Goal: Information Seeking & Learning: Learn about a topic

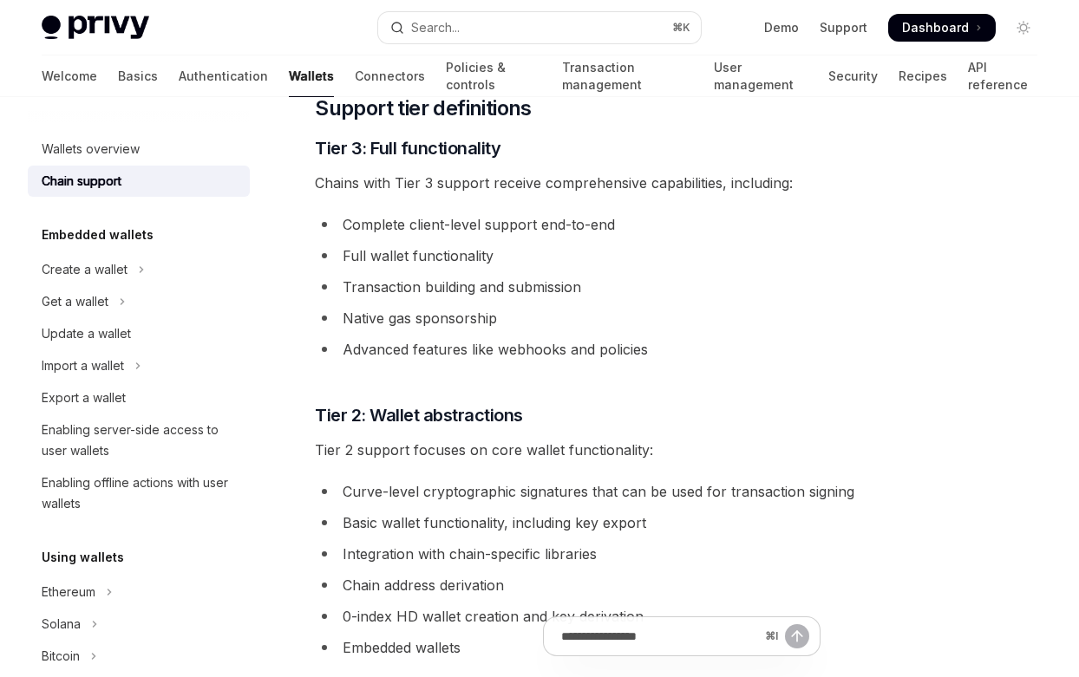
scroll to position [966, 0]
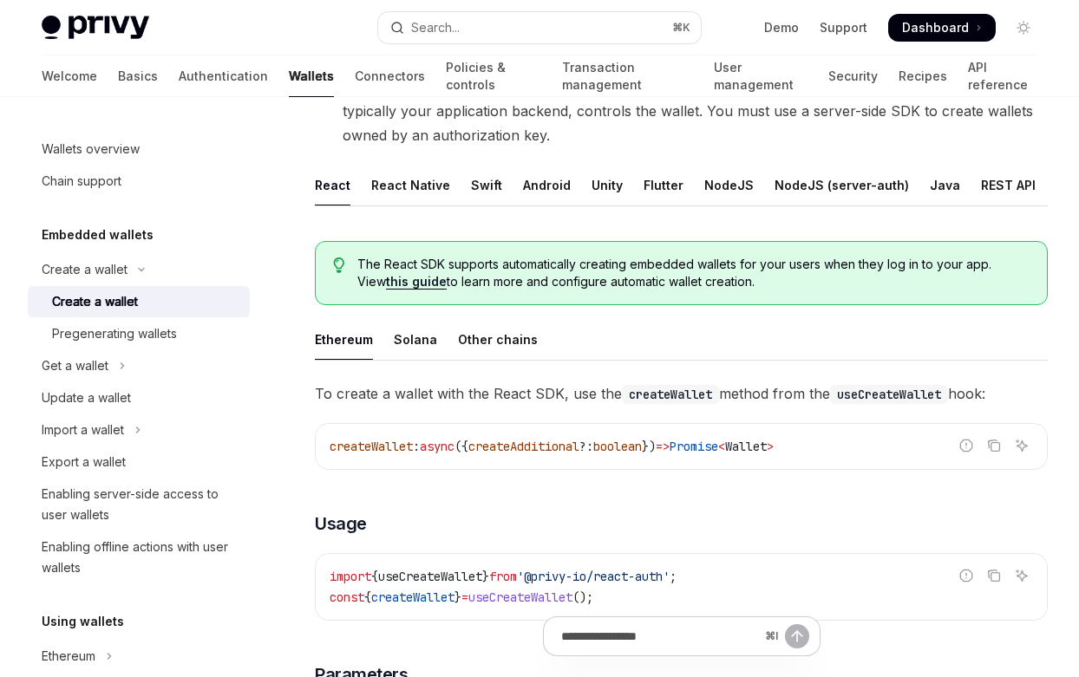
scroll to position [285, 0]
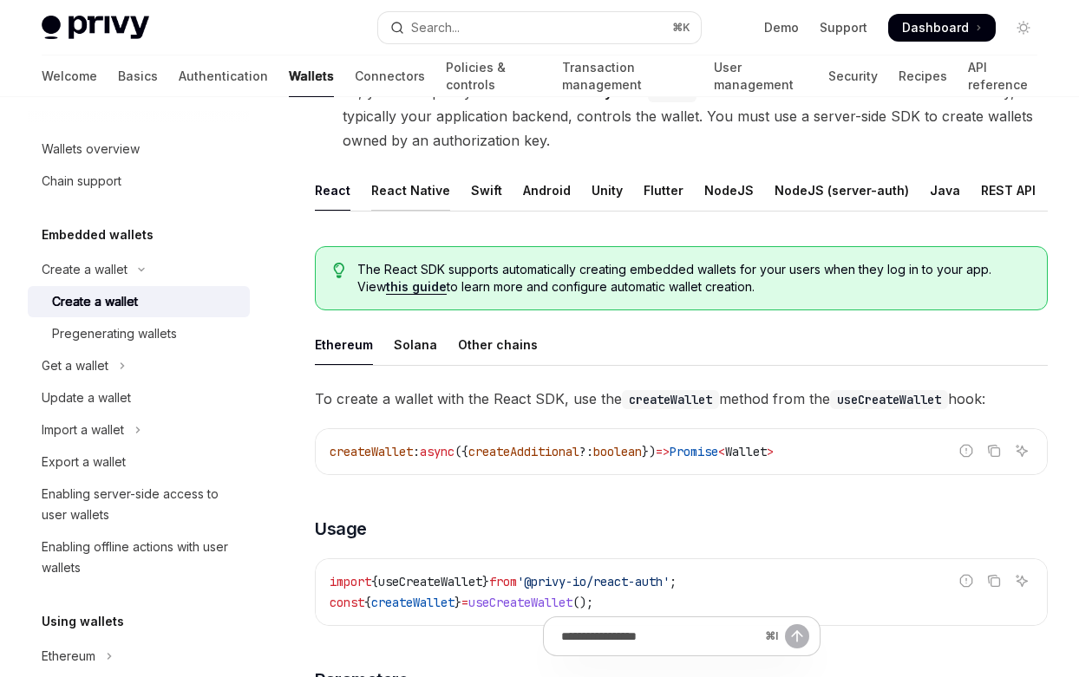
click at [402, 193] on div "React Native" at bounding box center [410, 190] width 79 height 41
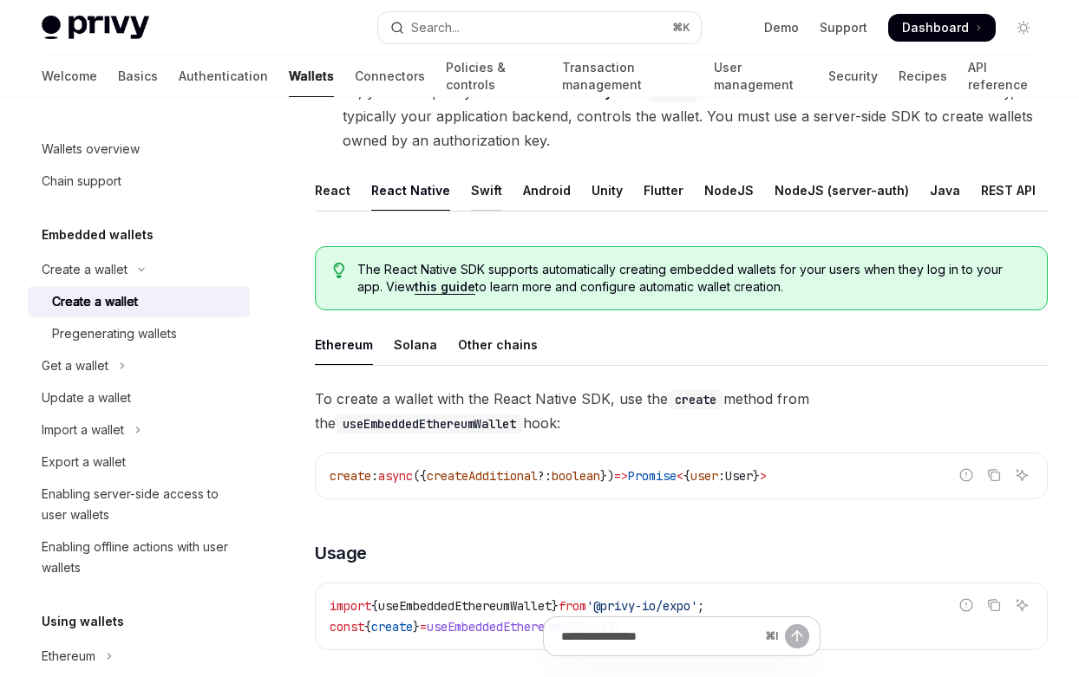
click at [477, 188] on div "Swift" at bounding box center [486, 190] width 31 height 41
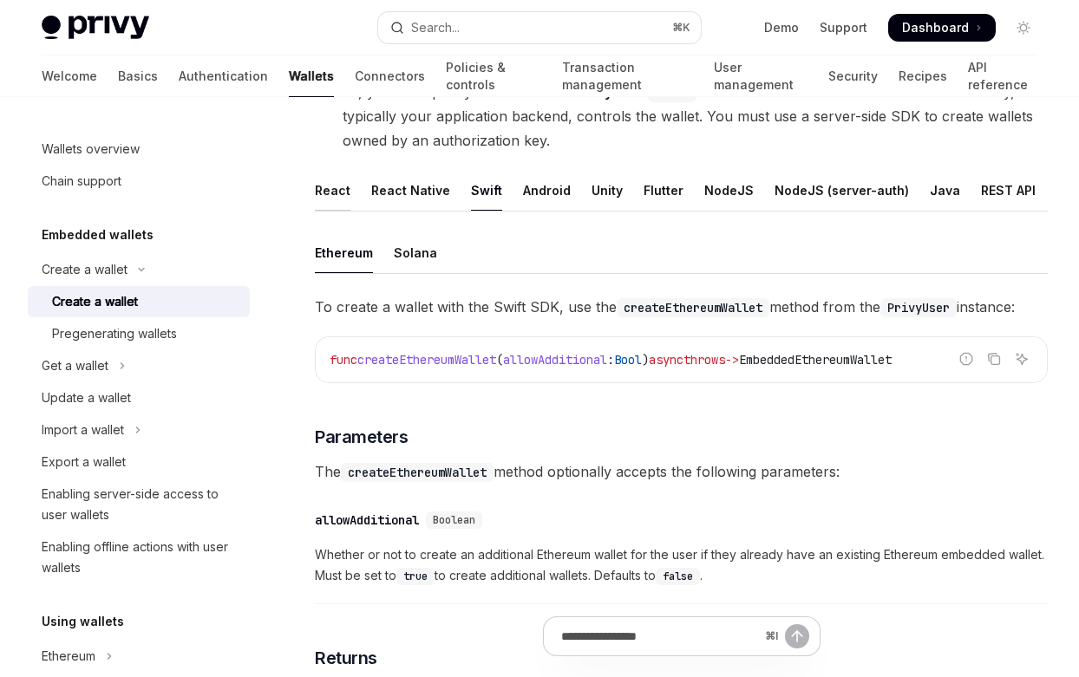
click at [337, 193] on div "React" at bounding box center [333, 190] width 36 height 41
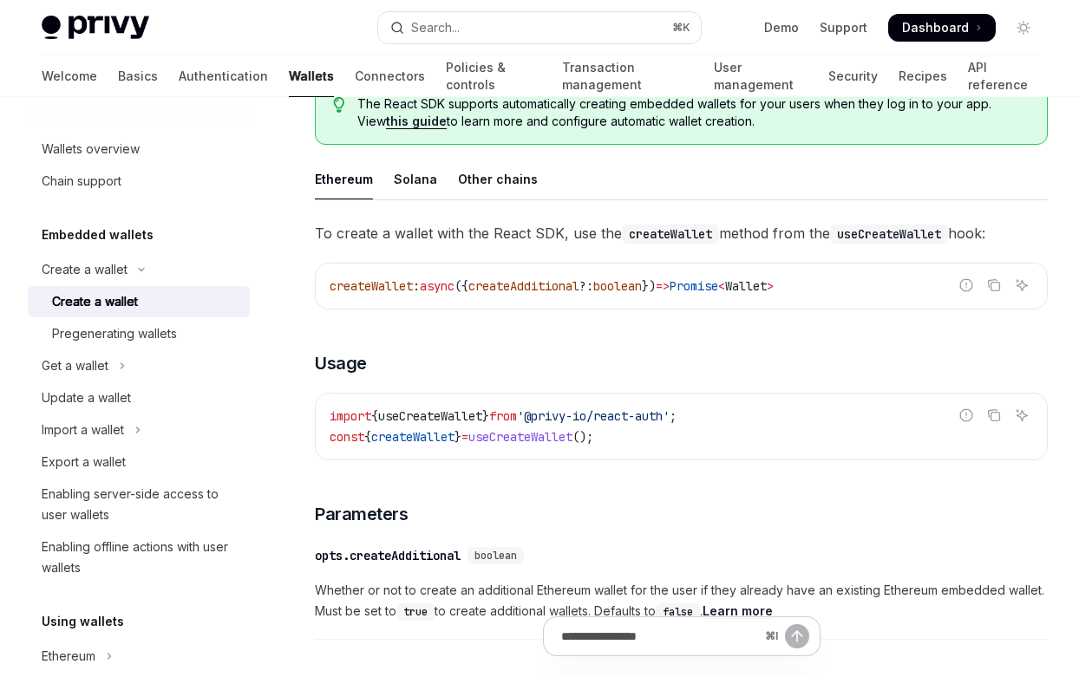
scroll to position [454, 0]
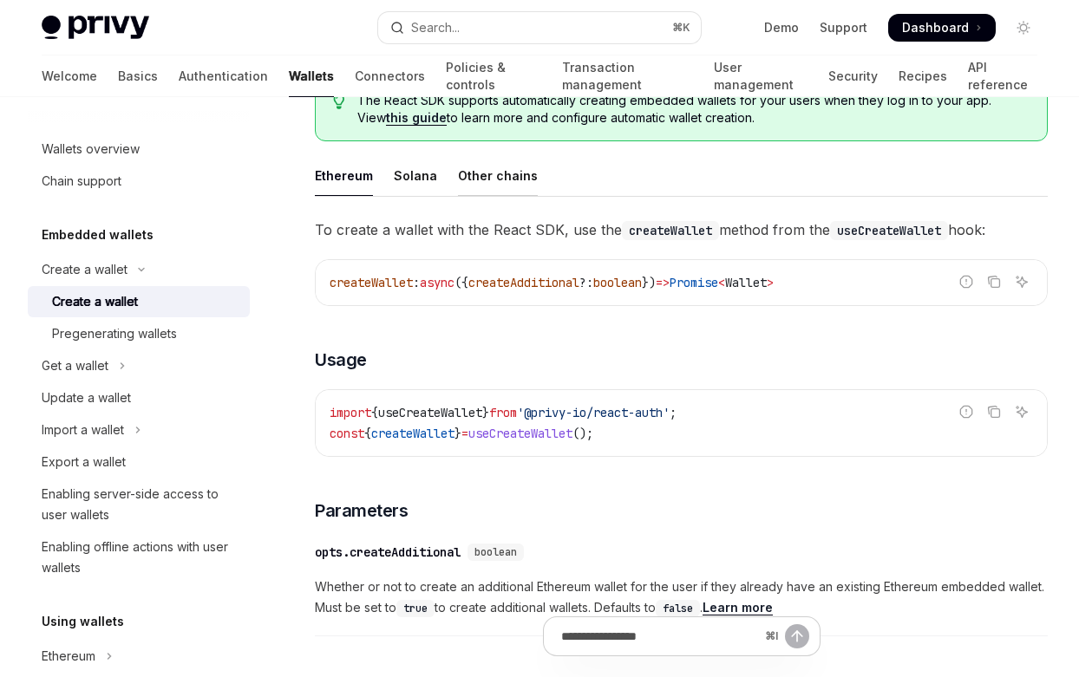
click at [475, 179] on div "Other chains" at bounding box center [498, 175] width 80 height 41
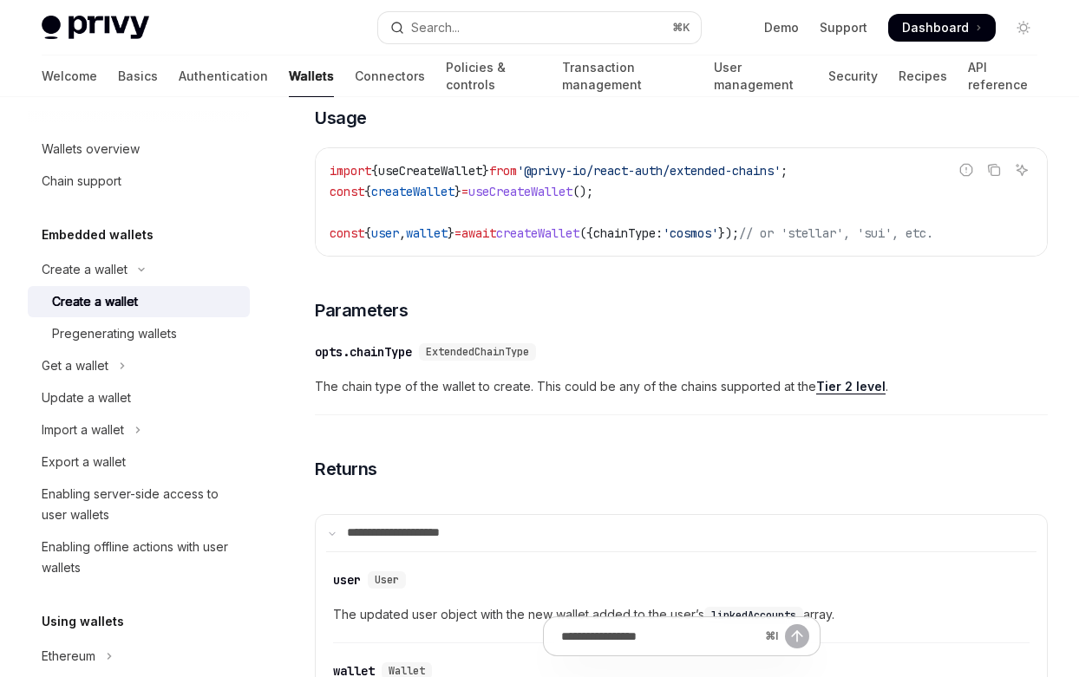
scroll to position [553, 0]
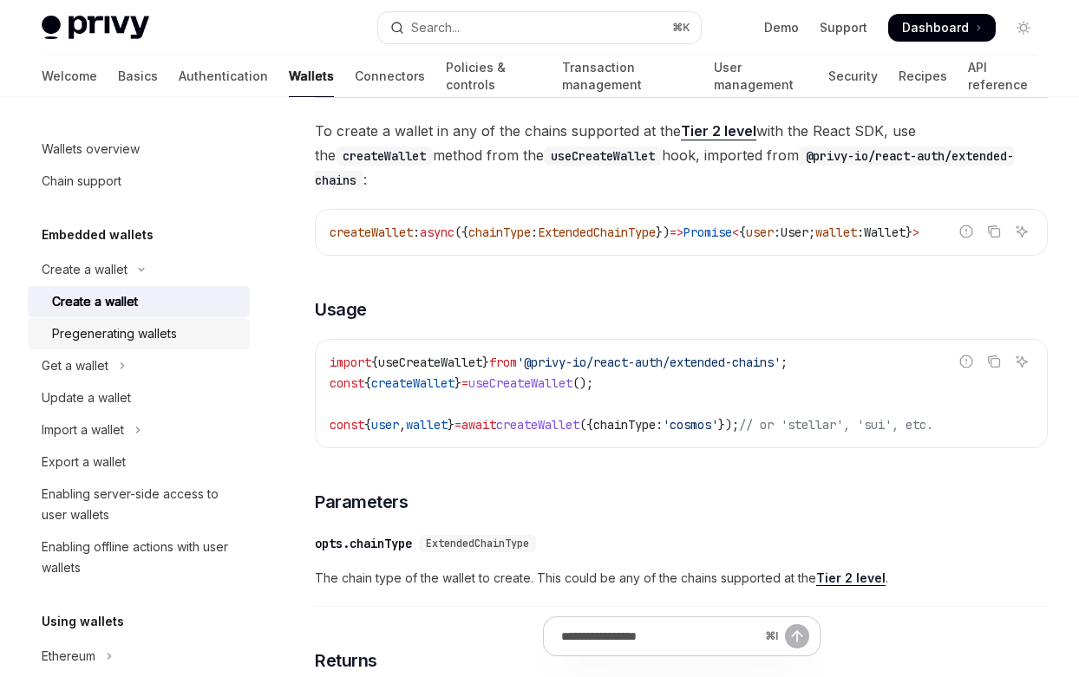
click at [177, 331] on div "Pregenerating wallets" at bounding box center [145, 334] width 187 height 21
type textarea "*"
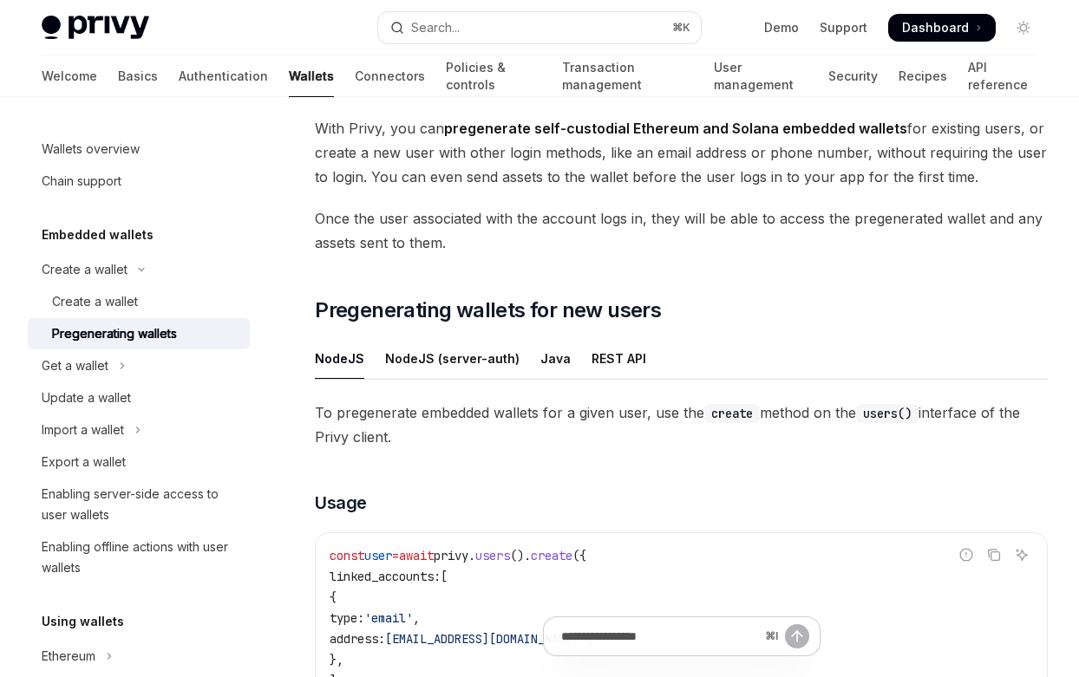
scroll to position [44, 0]
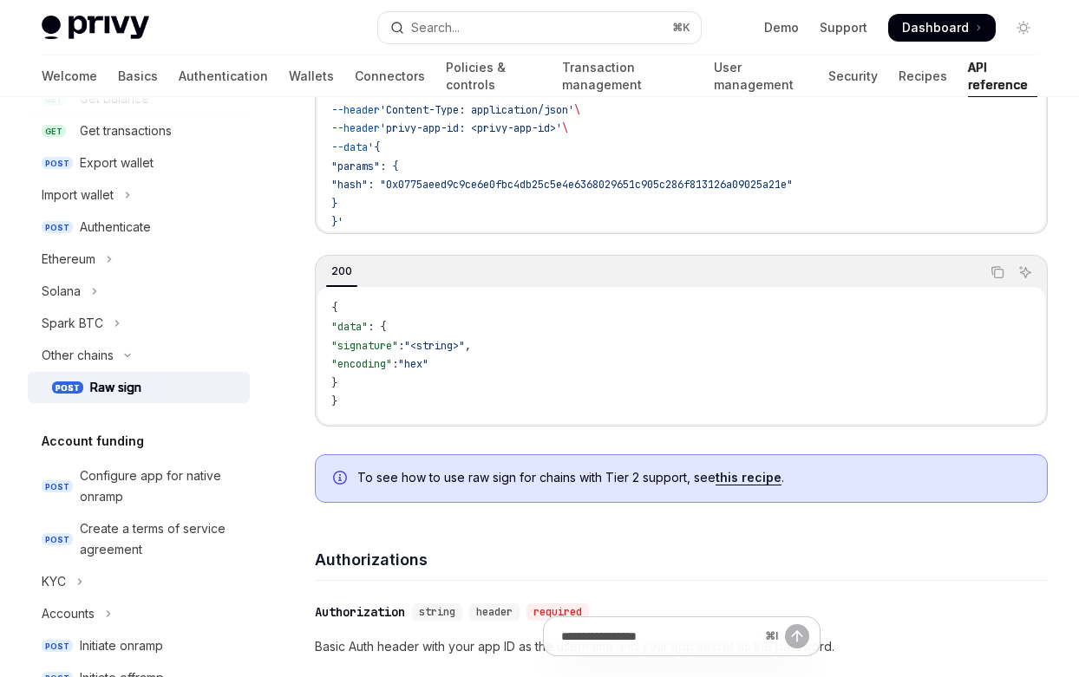
scroll to position [308, 0]
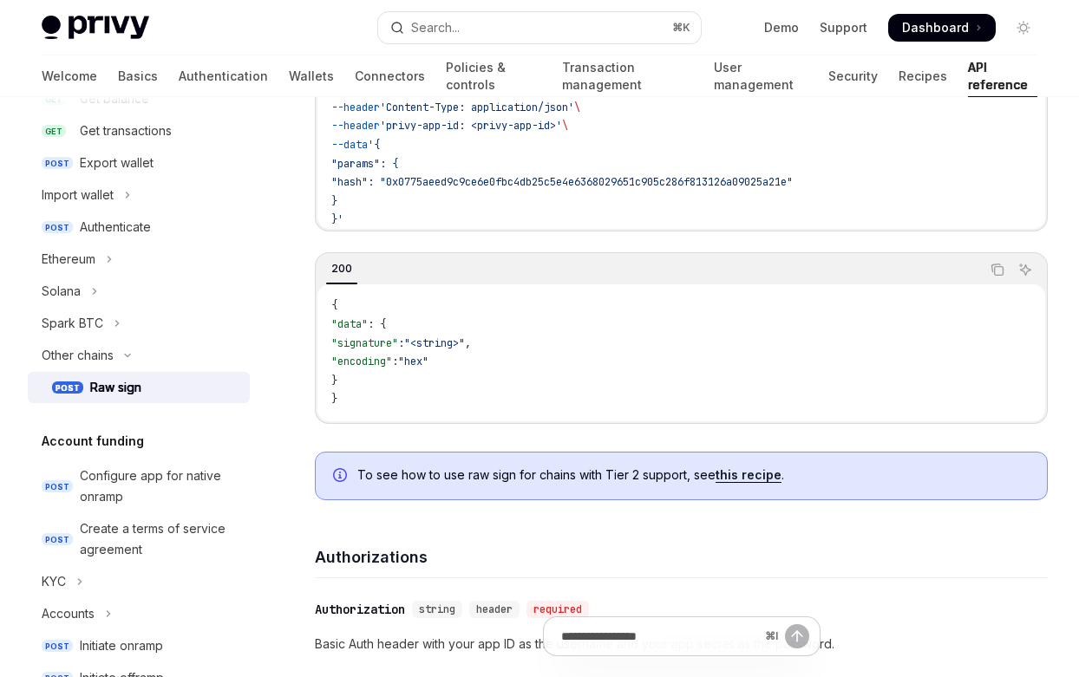
click at [732, 477] on link "this recipe" at bounding box center [749, 476] width 66 height 16
type textarea "*"
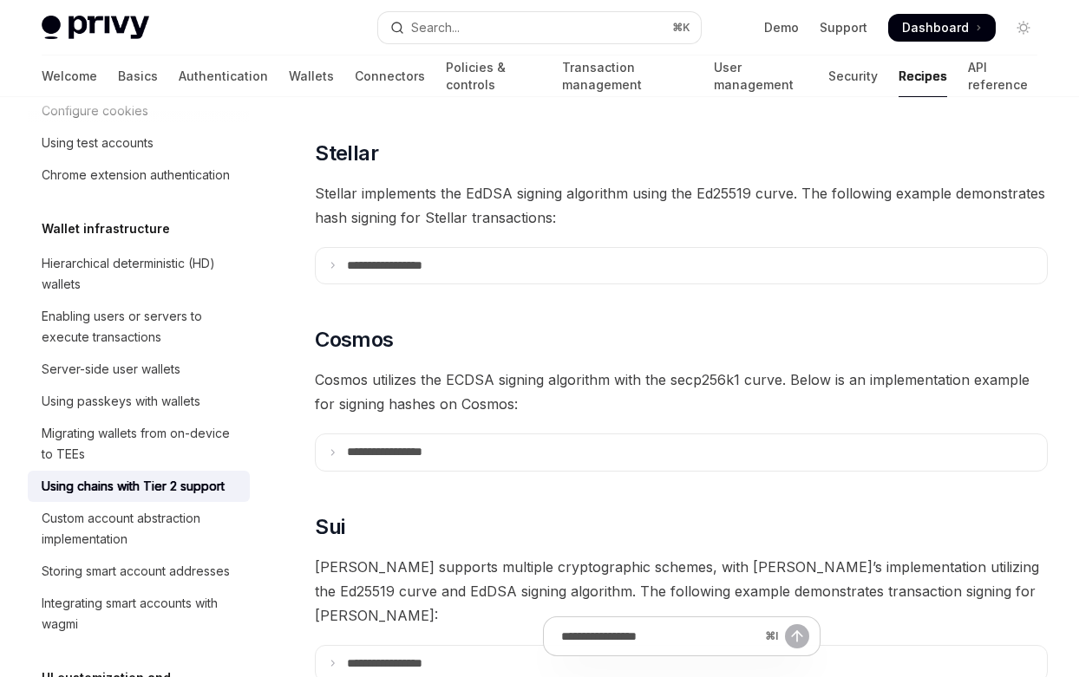
scroll to position [487, 0]
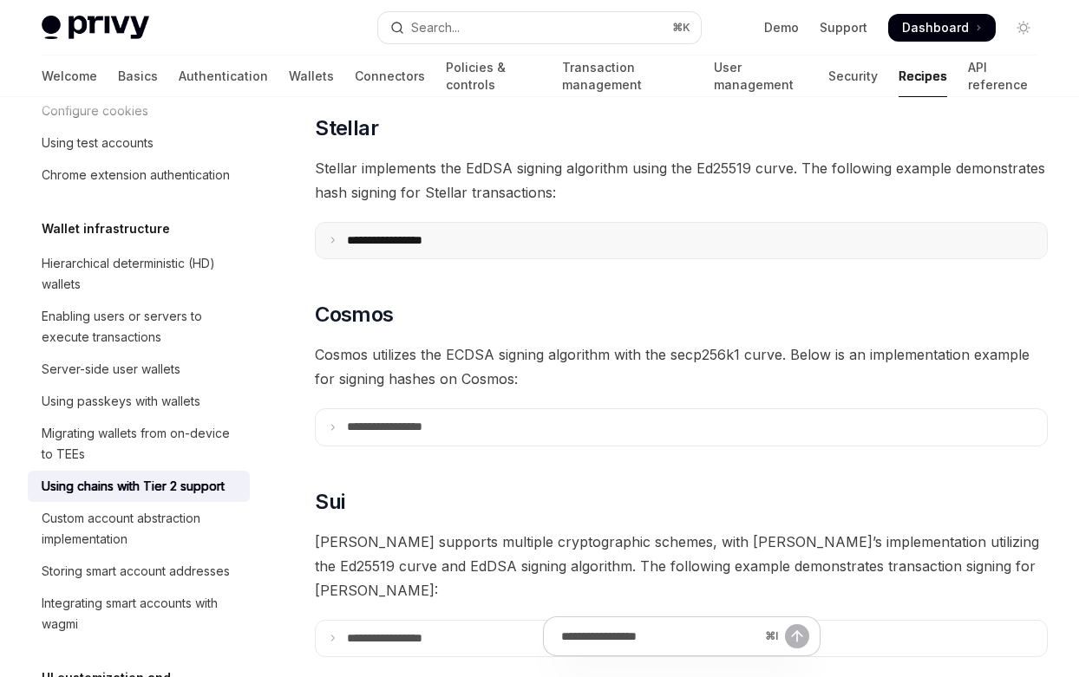
click at [331, 233] on summary "**********" at bounding box center [681, 241] width 731 height 36
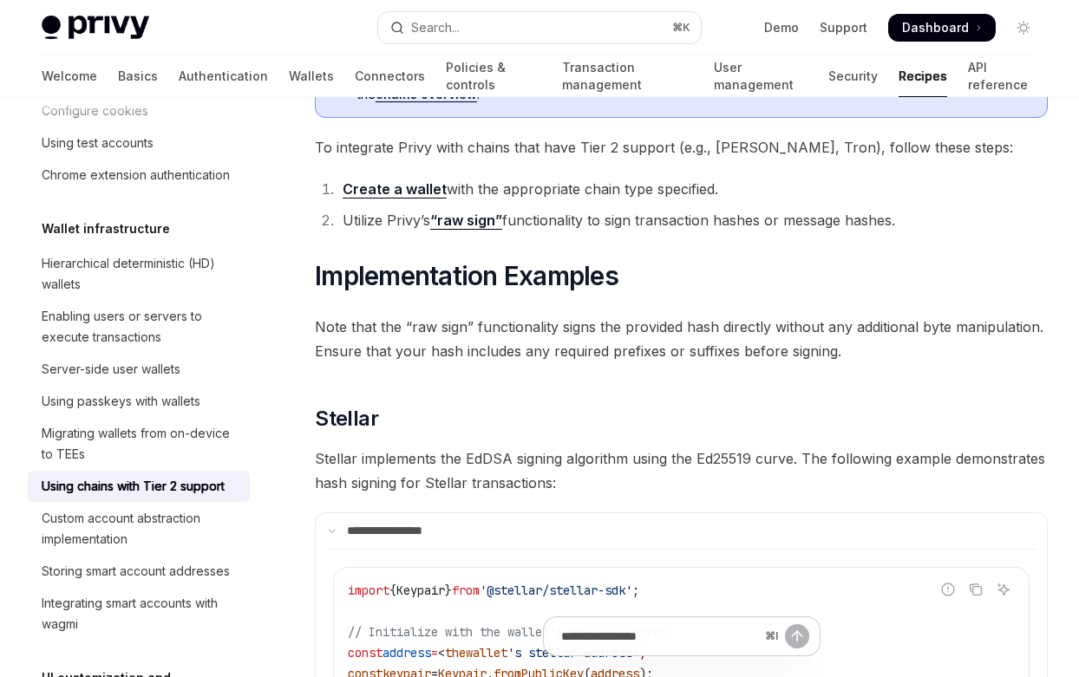
scroll to position [194, 0]
